Goal: Transaction & Acquisition: Book appointment/travel/reservation

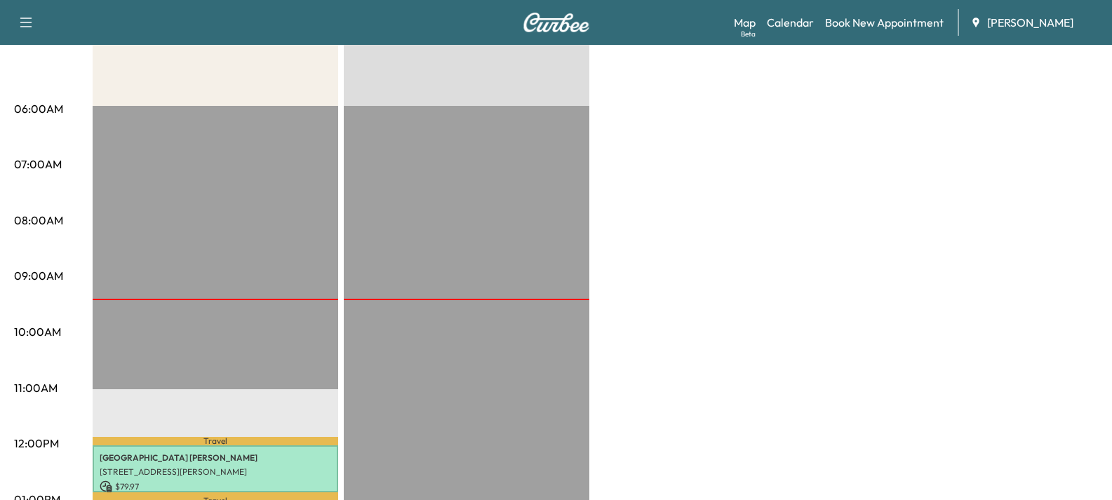
scroll to position [211, 0]
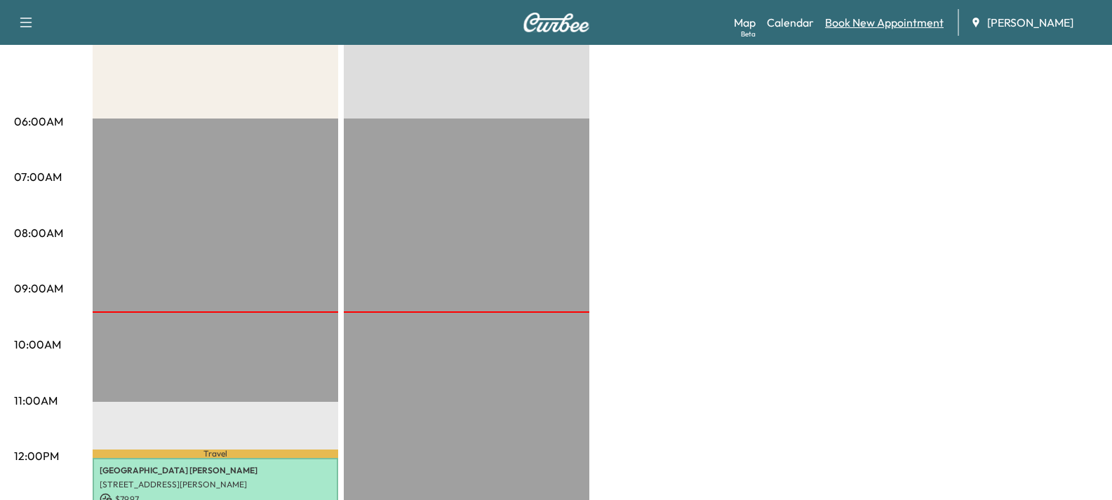
click at [869, 27] on link "Book New Appointment" at bounding box center [884, 22] width 119 height 17
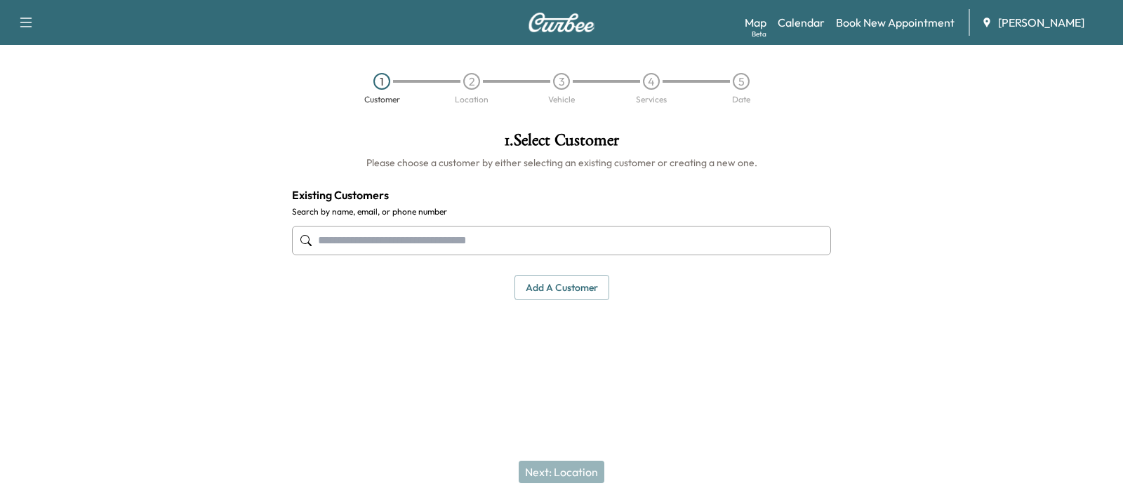
click at [357, 250] on input "text" at bounding box center [561, 240] width 539 height 29
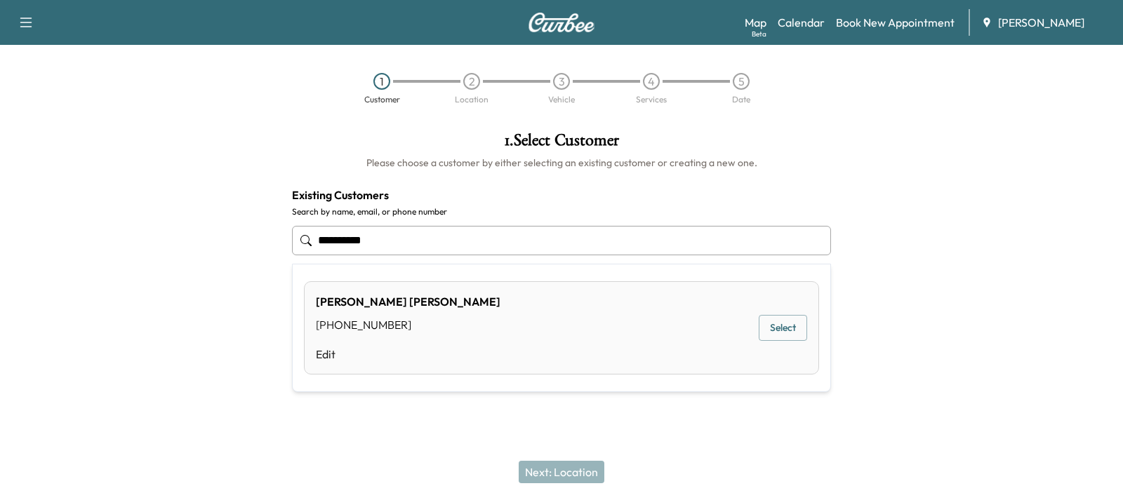
type input "**********"
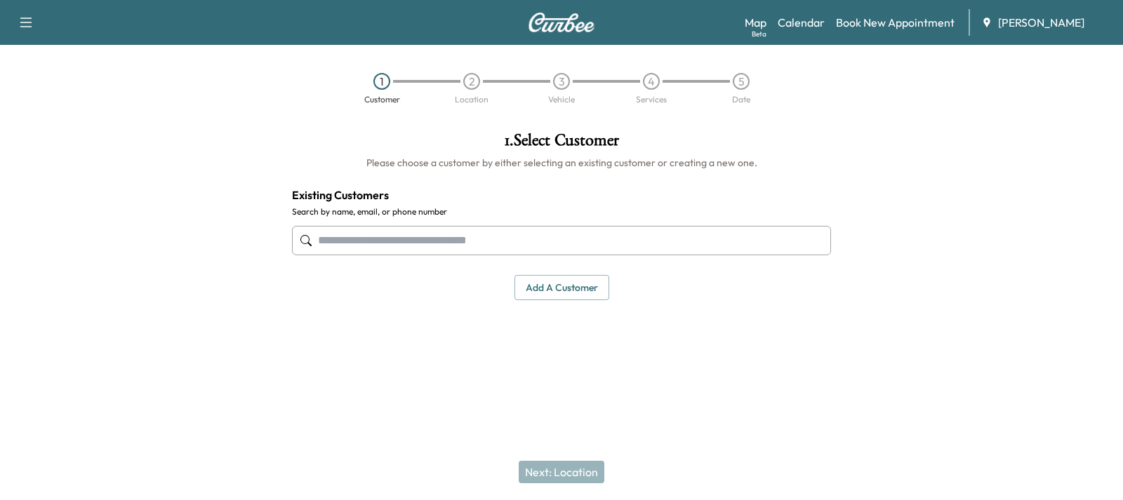
drag, startPoint x: 425, startPoint y: 241, endPoint x: 423, endPoint y: 230, distance: 10.7
click at [425, 239] on input "text" at bounding box center [561, 240] width 539 height 29
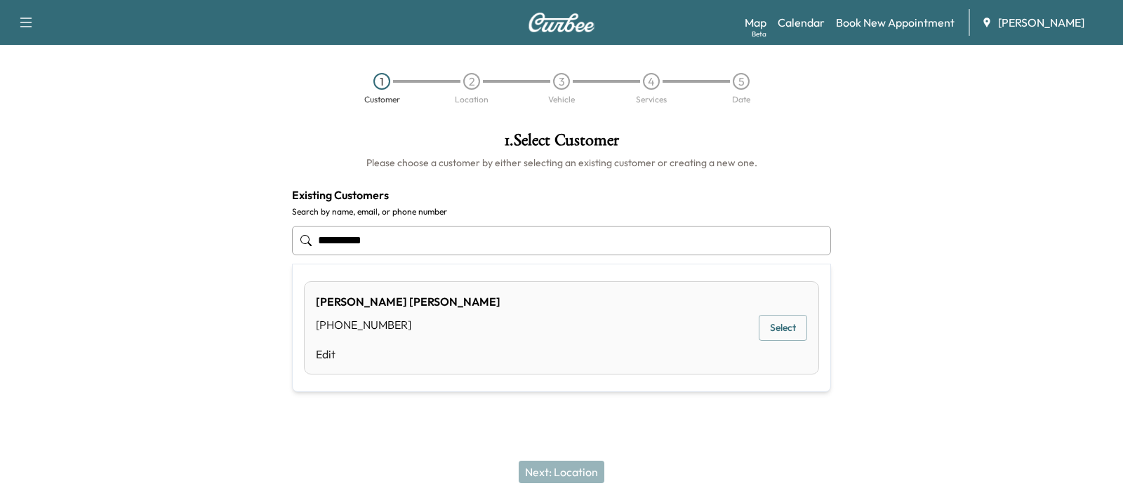
click at [777, 333] on button "Select" at bounding box center [783, 328] width 48 height 26
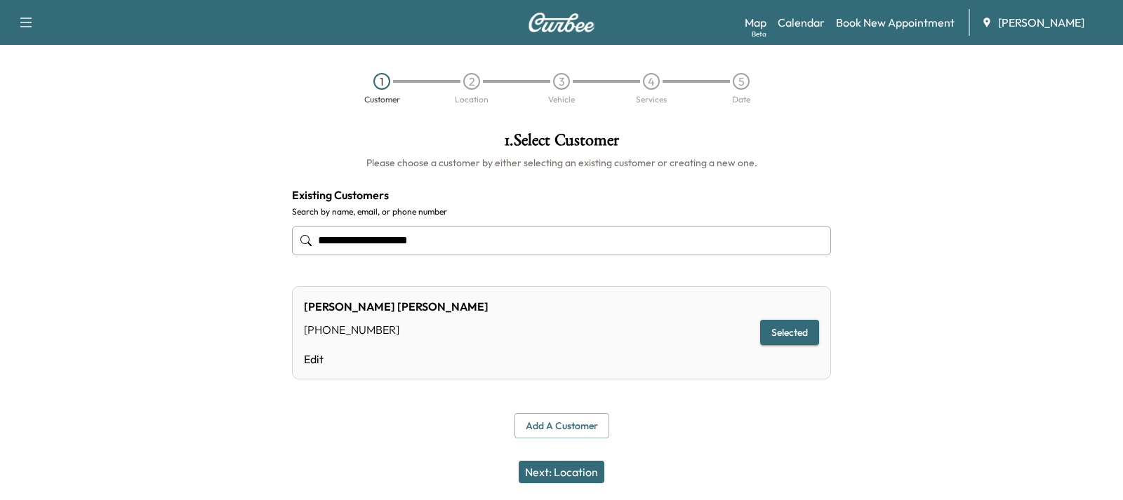
type input "**********"
click at [577, 479] on button "Next: Location" at bounding box center [562, 472] width 86 height 22
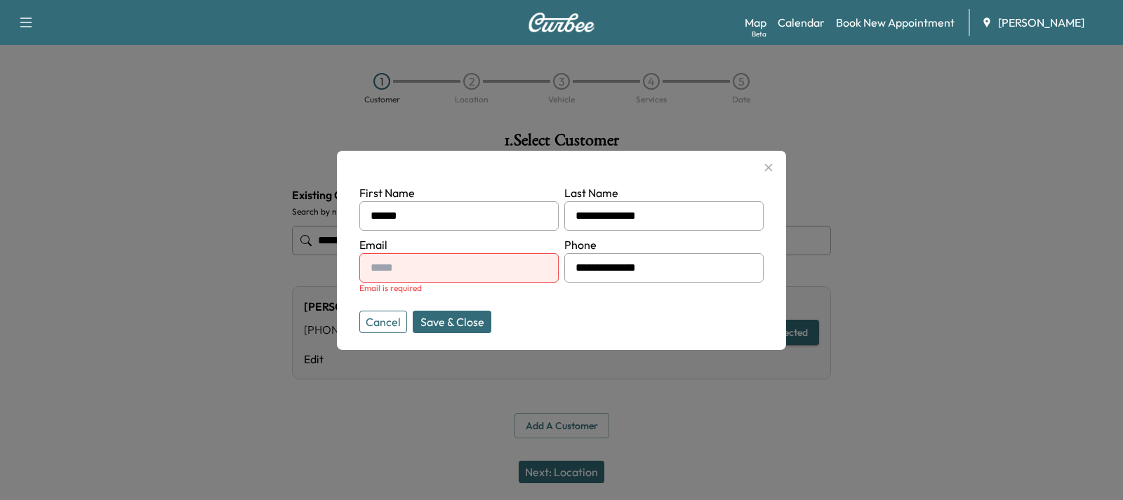
click at [419, 267] on input "text" at bounding box center [458, 267] width 199 height 29
type input "**********"
click at [476, 320] on button "Save & Close" at bounding box center [452, 322] width 79 height 22
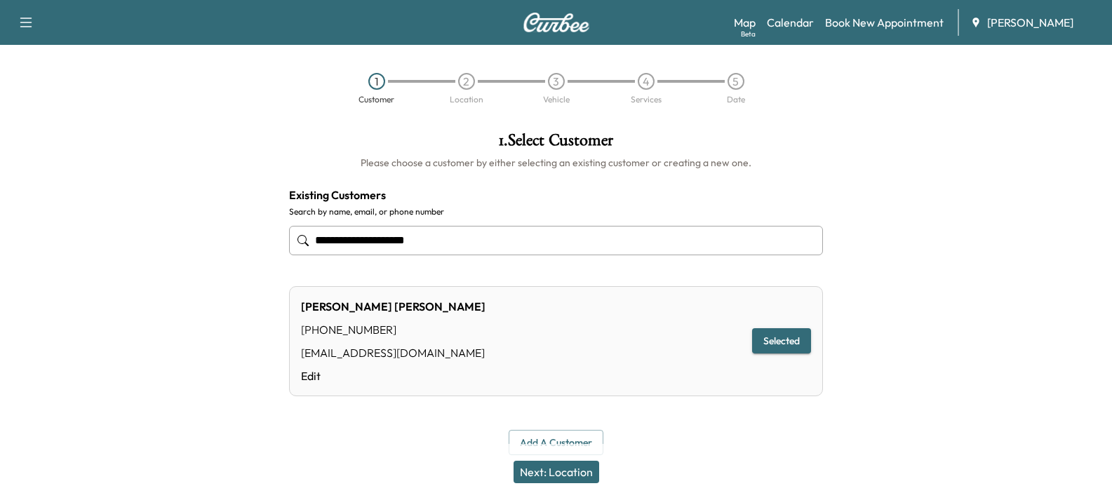
click at [574, 473] on button "Next: Location" at bounding box center [557, 472] width 86 height 22
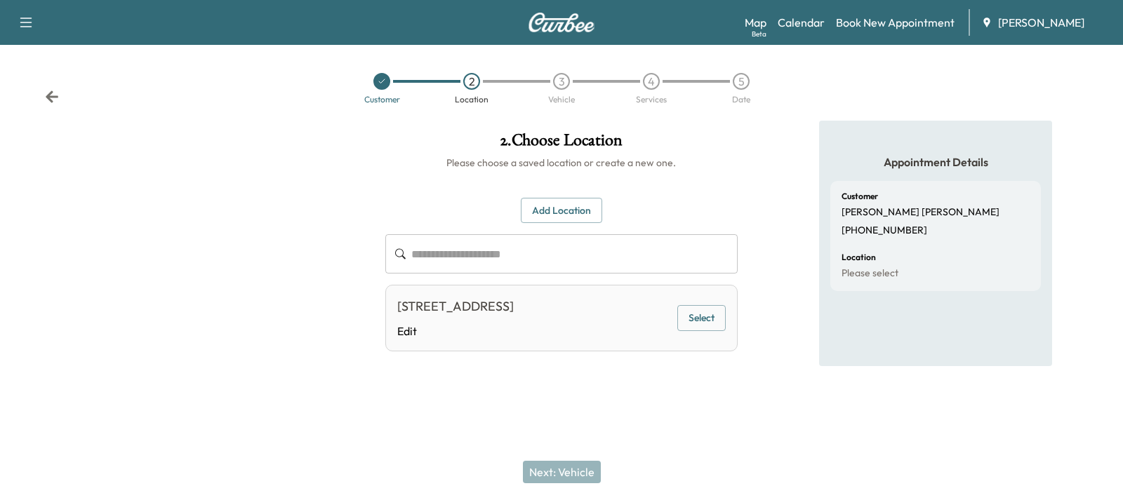
click at [709, 331] on button "Select" at bounding box center [701, 318] width 48 height 26
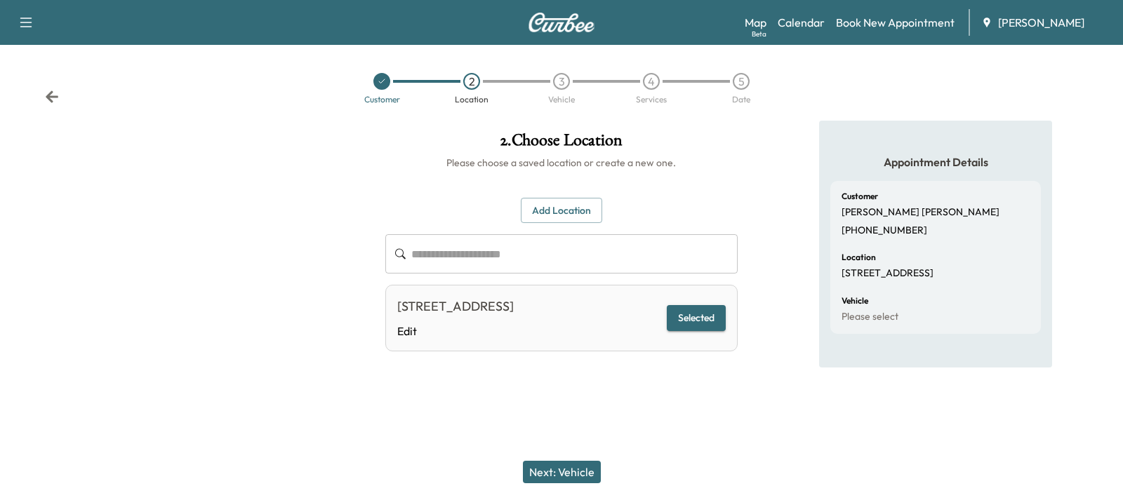
click at [581, 469] on button "Next: Vehicle" at bounding box center [562, 472] width 78 height 22
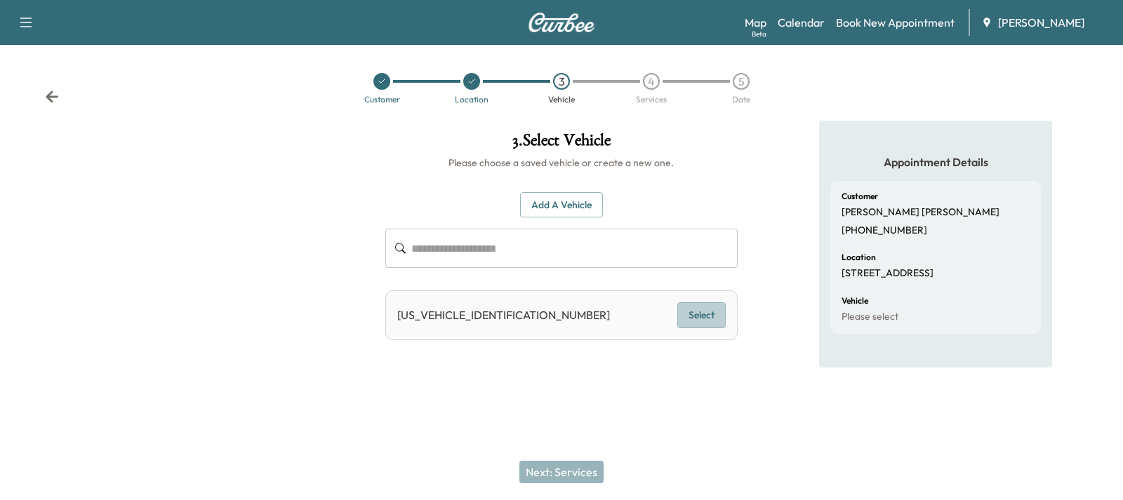
click at [698, 315] on button "Select" at bounding box center [701, 315] width 48 height 26
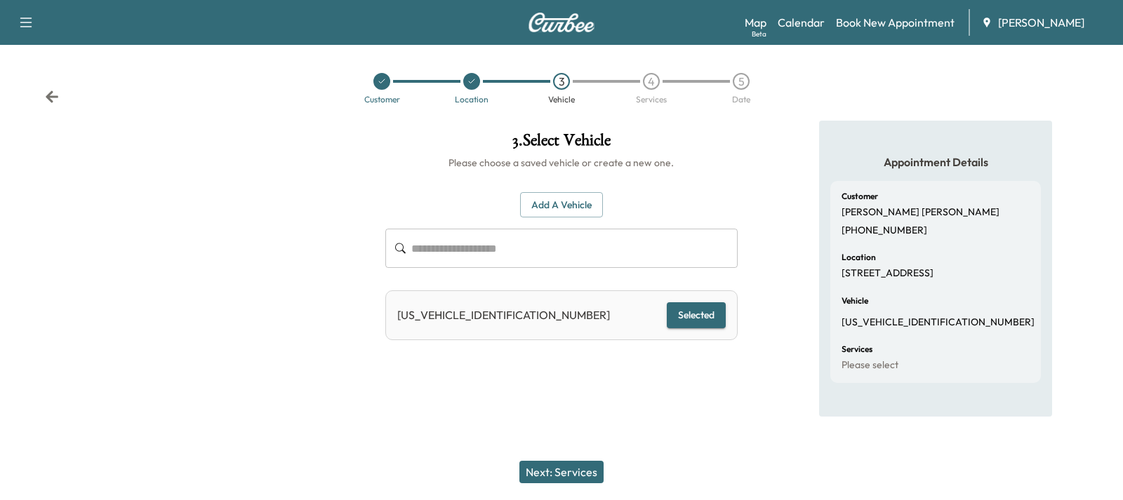
click at [573, 465] on button "Next: Services" at bounding box center [561, 472] width 84 height 22
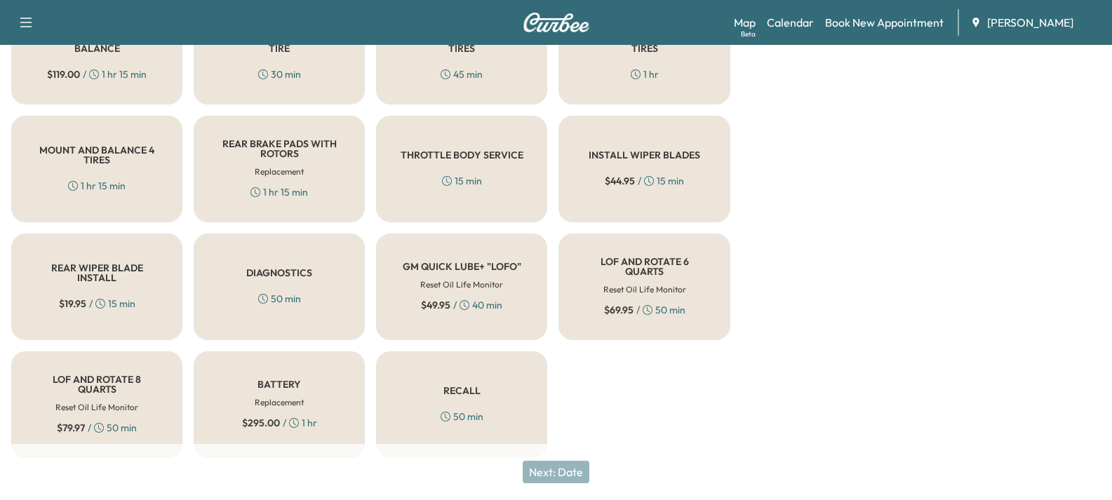
scroll to position [502, 0]
click at [640, 257] on h5 "LOF AND ROTATE 6 QUARTS" at bounding box center [644, 265] width 125 height 20
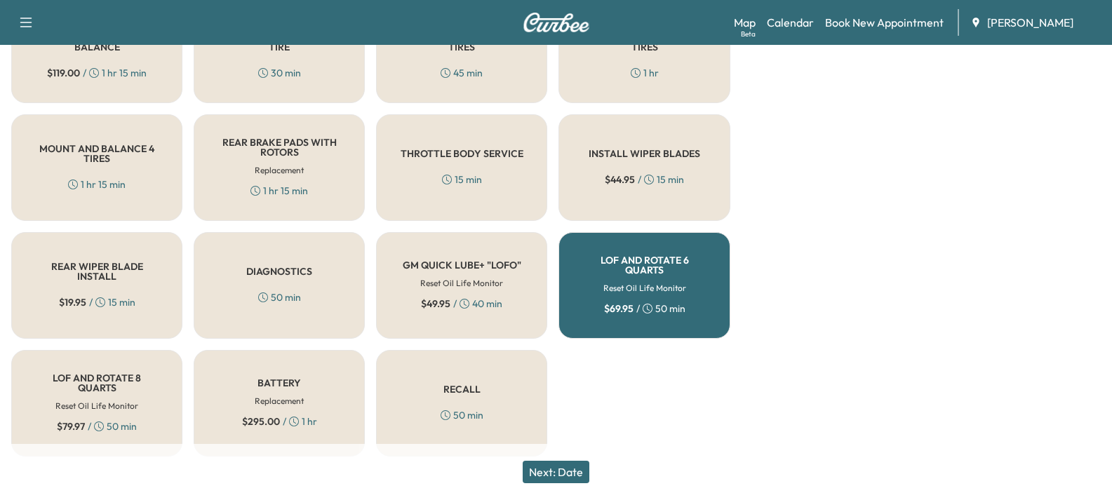
click at [561, 476] on button "Next: Date" at bounding box center [556, 472] width 67 height 22
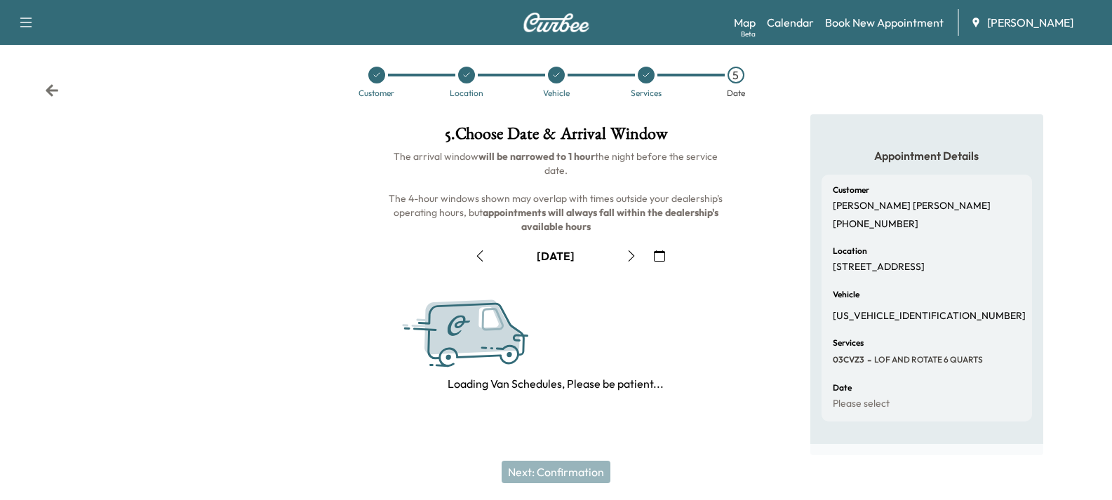
scroll to position [202, 0]
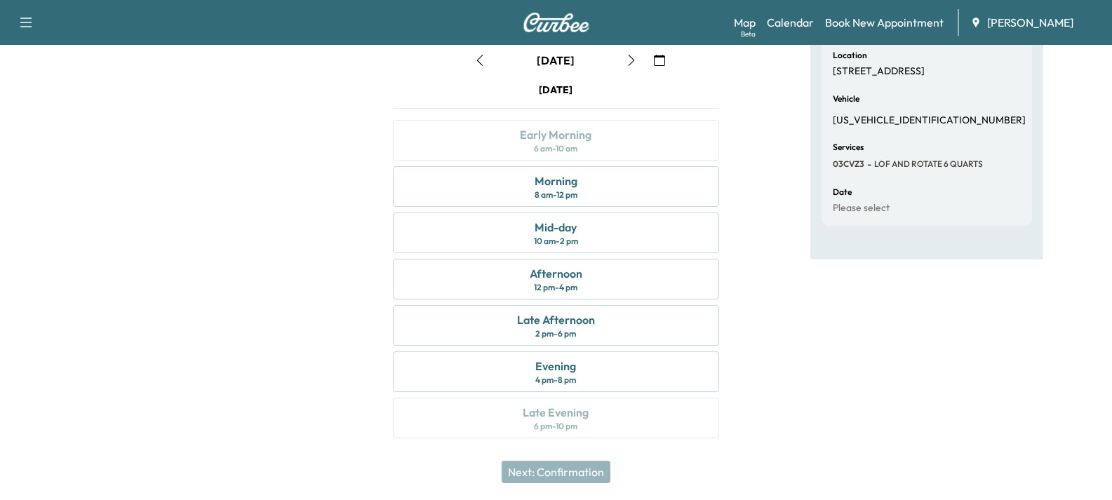
click at [630, 62] on icon "button" at bounding box center [631, 60] width 11 height 11
click at [658, 61] on icon "button" at bounding box center [659, 60] width 11 height 11
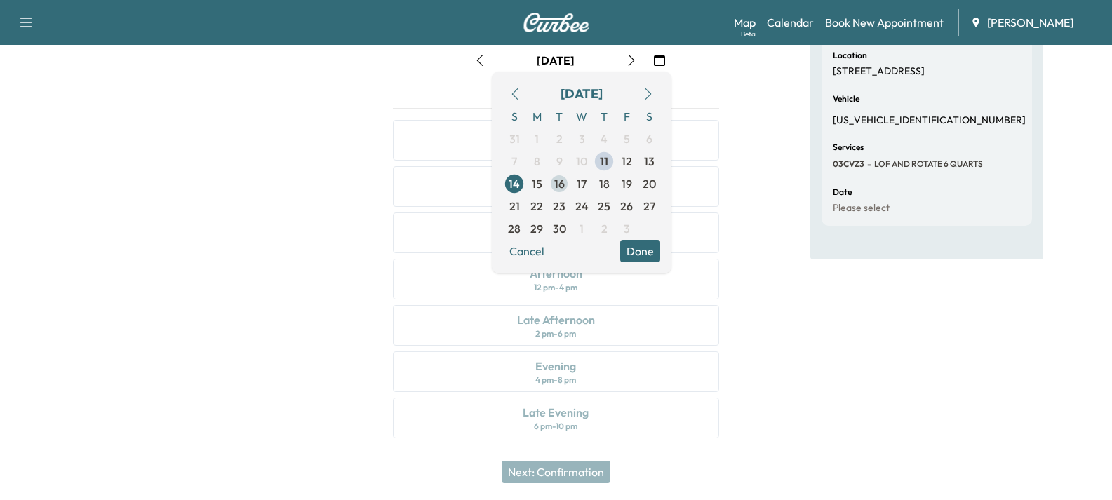
click at [558, 182] on span "16" at bounding box center [559, 183] width 11 height 17
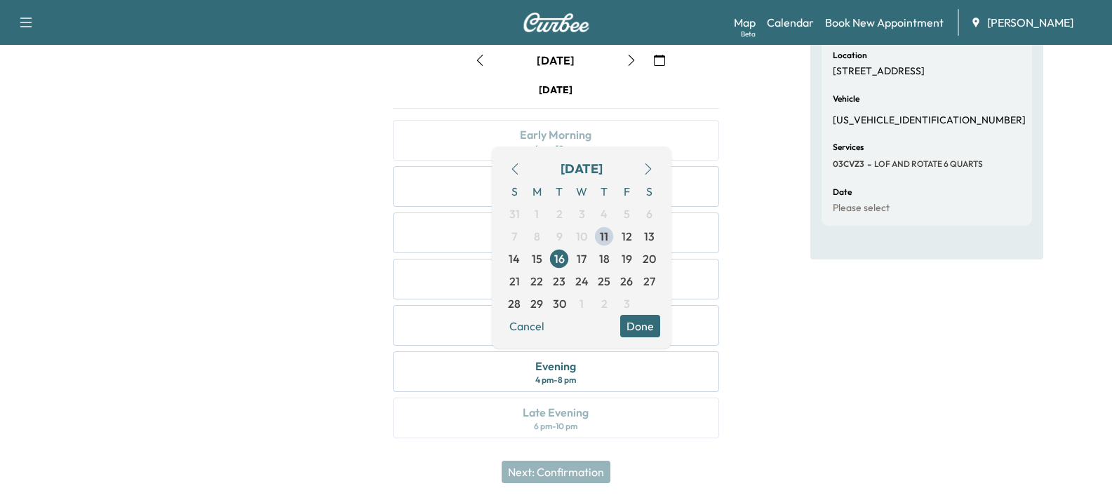
scroll to position [0, 0]
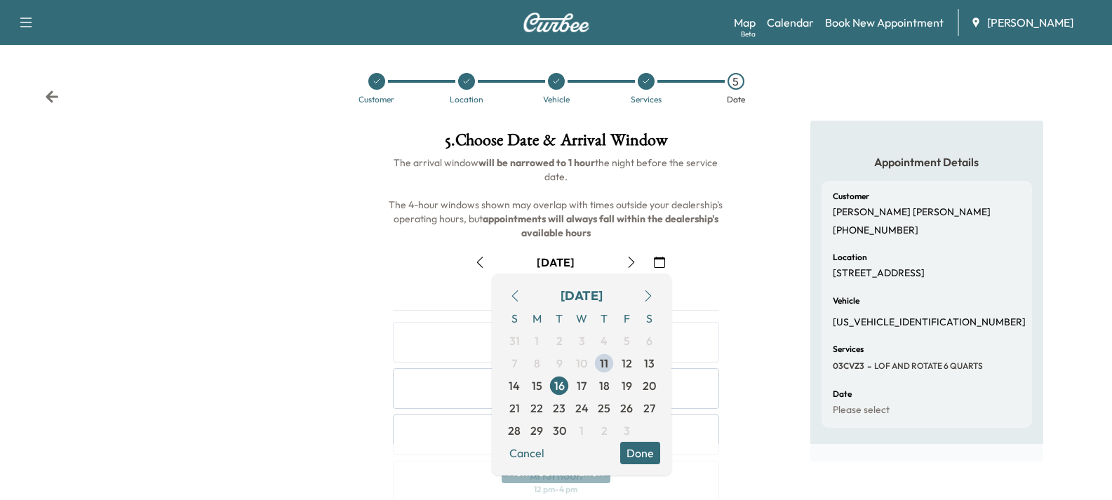
click at [47, 95] on icon at bounding box center [52, 97] width 14 height 14
